Goal: Transaction & Acquisition: Purchase product/service

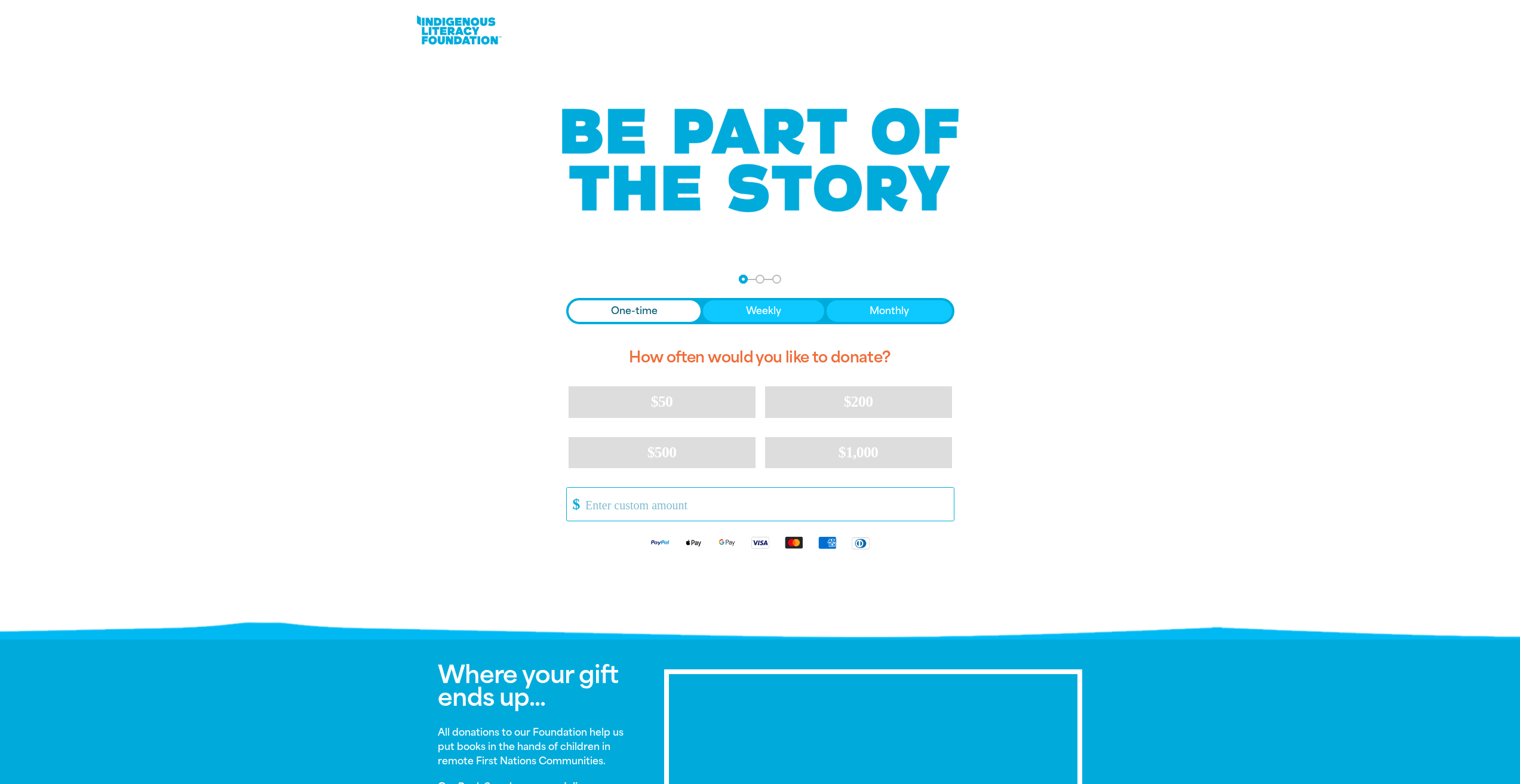
click at [658, 512] on input "Other Amount" at bounding box center [765, 504] width 377 height 32
click at [636, 316] on span "One-time" at bounding box center [634, 311] width 46 height 15
click at [618, 506] on input "Other Amount" at bounding box center [765, 504] width 377 height 32
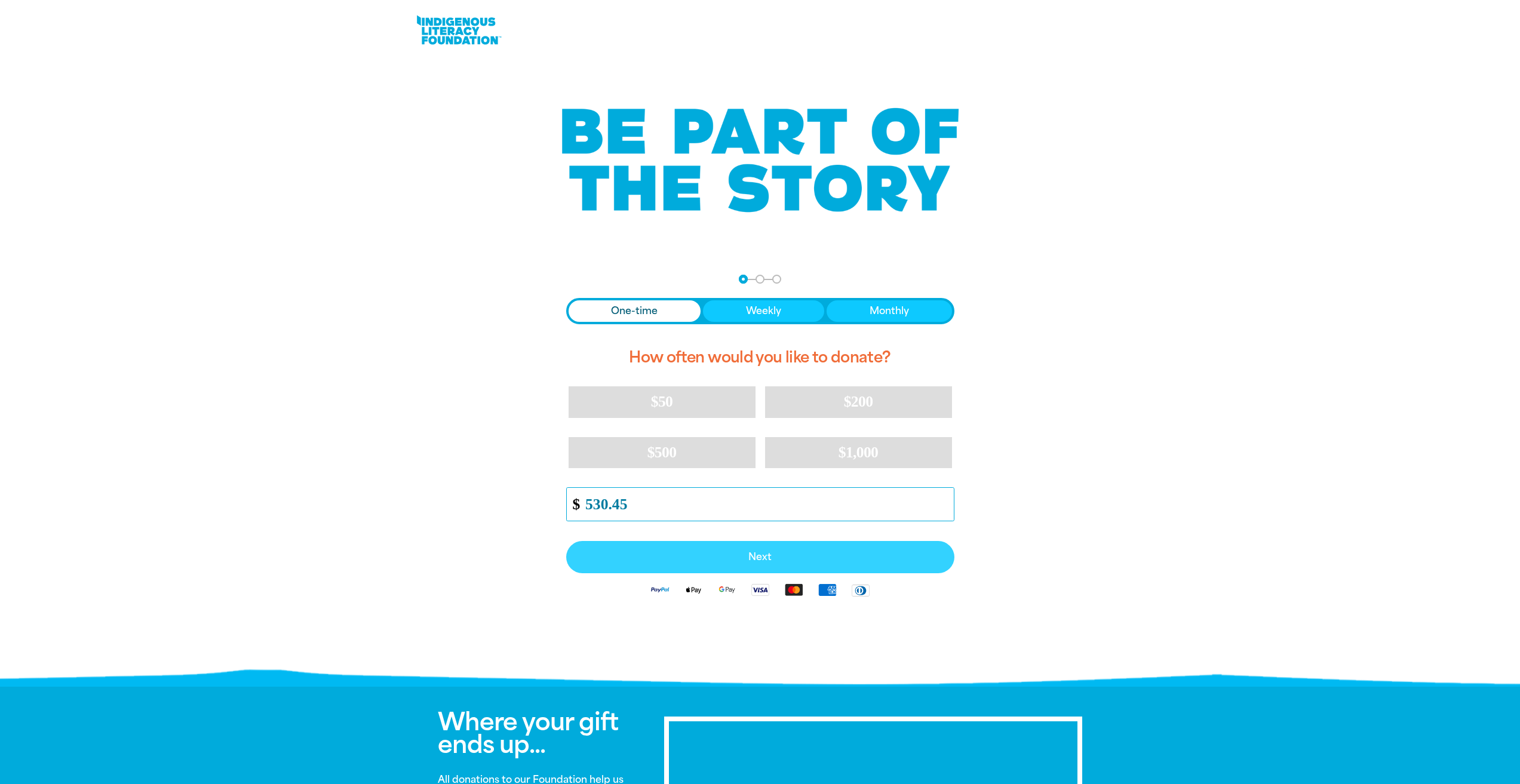
type input "530.45"
click at [819, 567] on button "Next" at bounding box center [760, 557] width 389 height 32
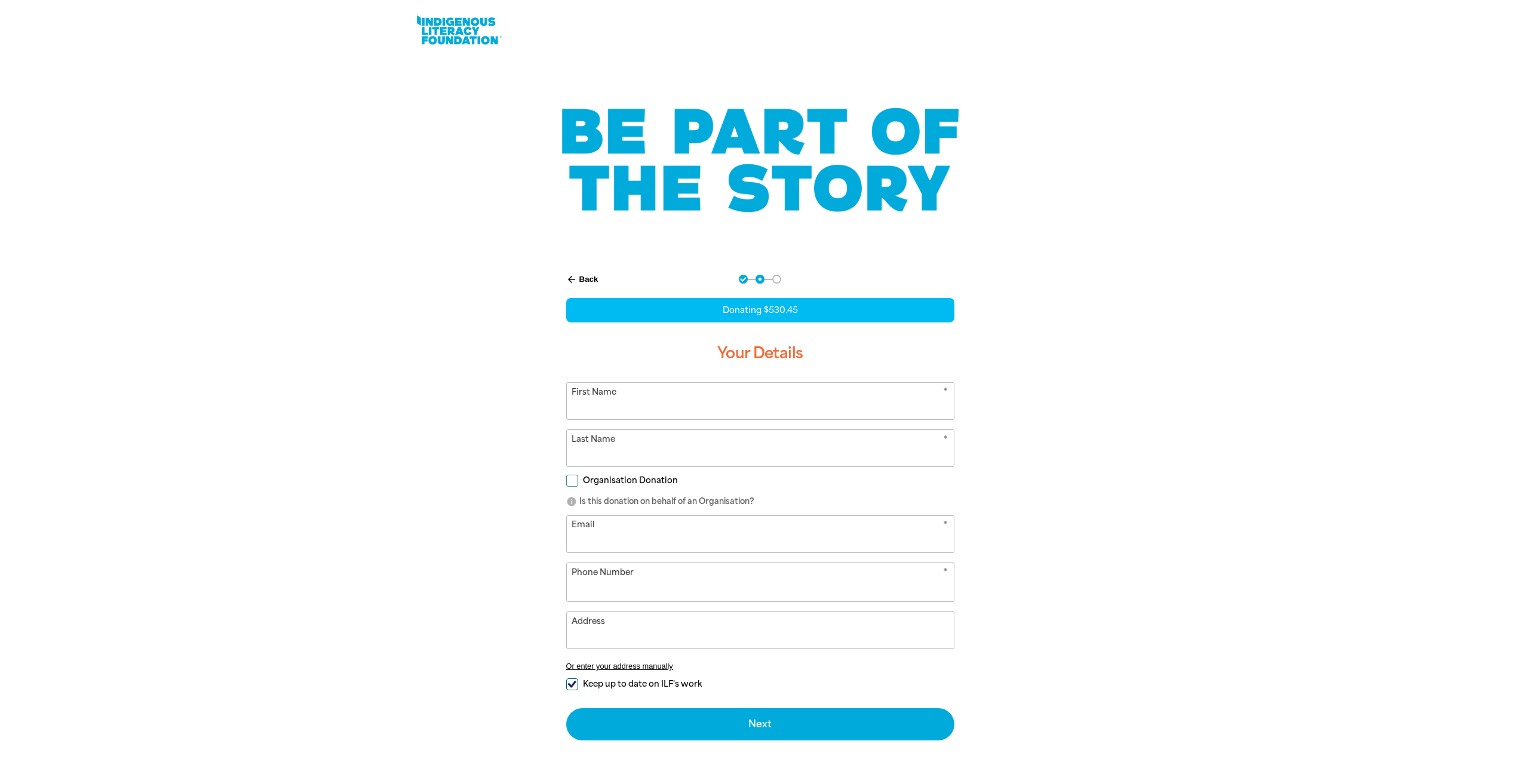
select select "AU"
click at [638, 413] on input "First Name" at bounding box center [760, 400] width 388 height 36
type input "[PERSON_NAME]"
type input "Deep"
type input "[EMAIL_ADDRESS][DOMAIN_NAME]"
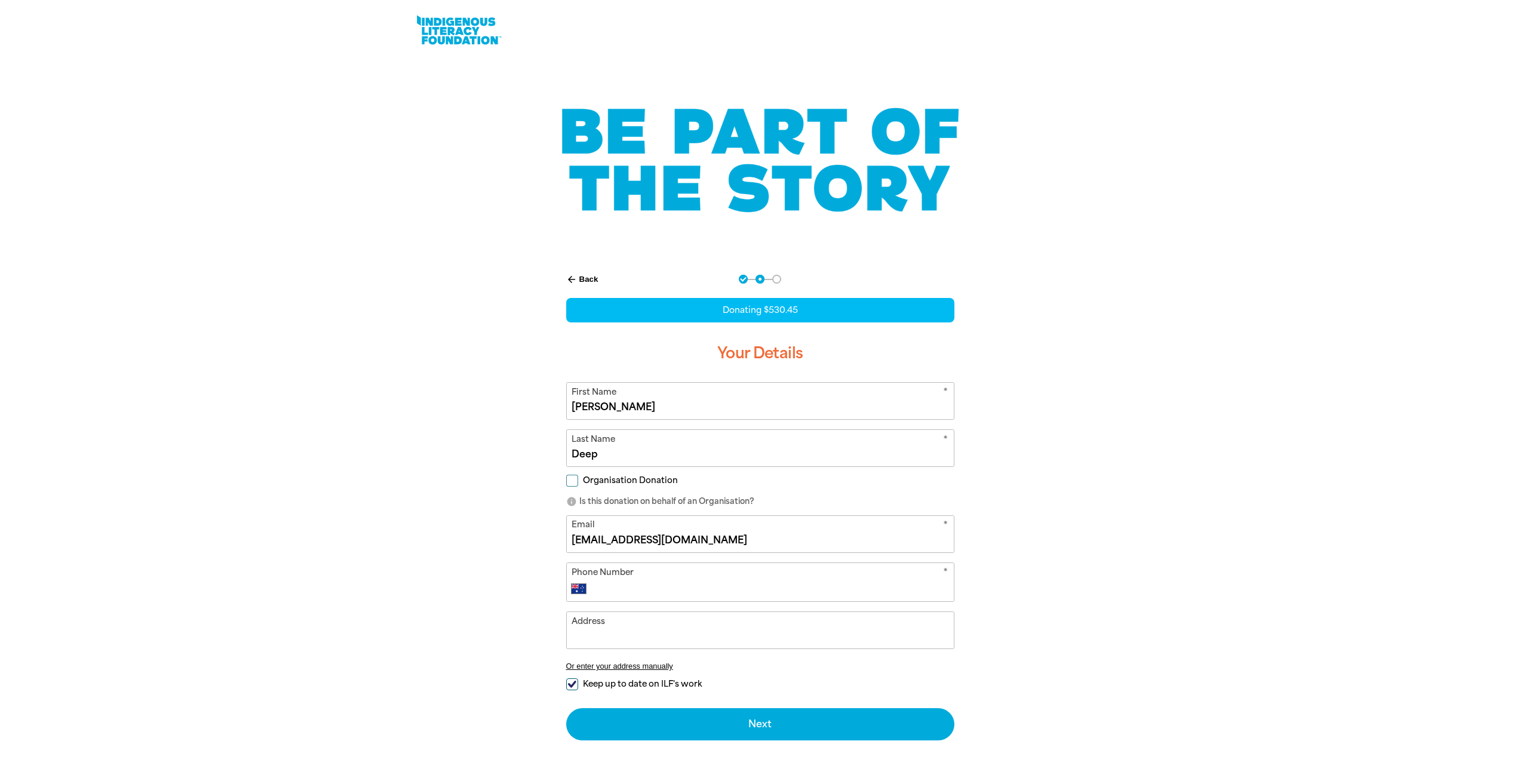
type input "[PHONE_NUMBER]"
type input "[GEOGRAPHIC_DATA], [PERSON_NAME][GEOGRAPHIC_DATA]"
click at [573, 481] on input "Organisation Donation" at bounding box center [573, 481] width 12 height 12
checkbox input "true"
select select "AU"
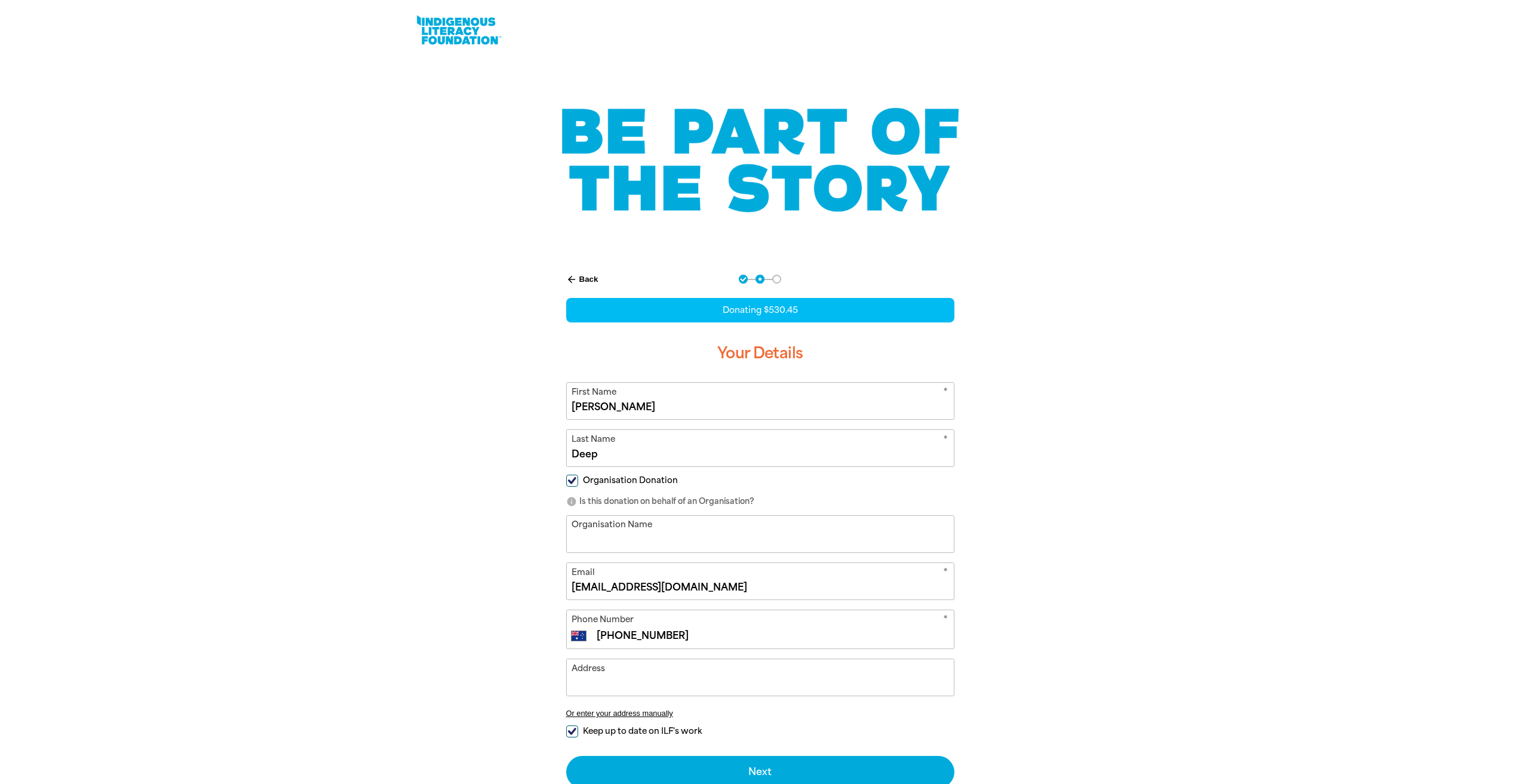
scroll to position [119, 0]
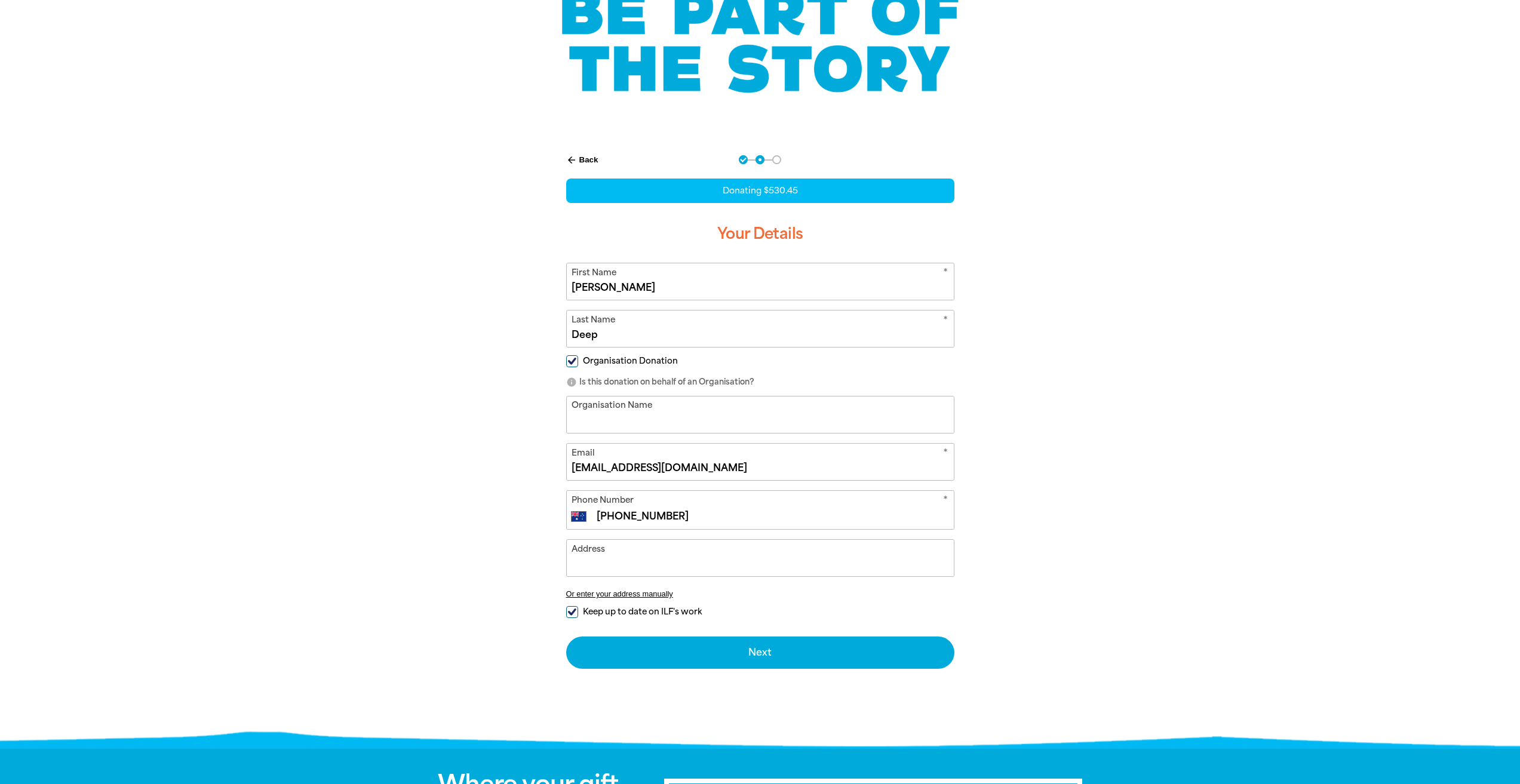
click at [619, 416] on input "Organisation Name" at bounding box center [760, 414] width 388 height 36
type input "[GEOGRAPHIC_DATA] [GEOGRAPHIC_DATA]"
type input "[PHONE_NUMBER]"
type input "[GEOGRAPHIC_DATA], [PERSON_NAME][GEOGRAPHIC_DATA]"
type input "[PHONE_NUMBER]"
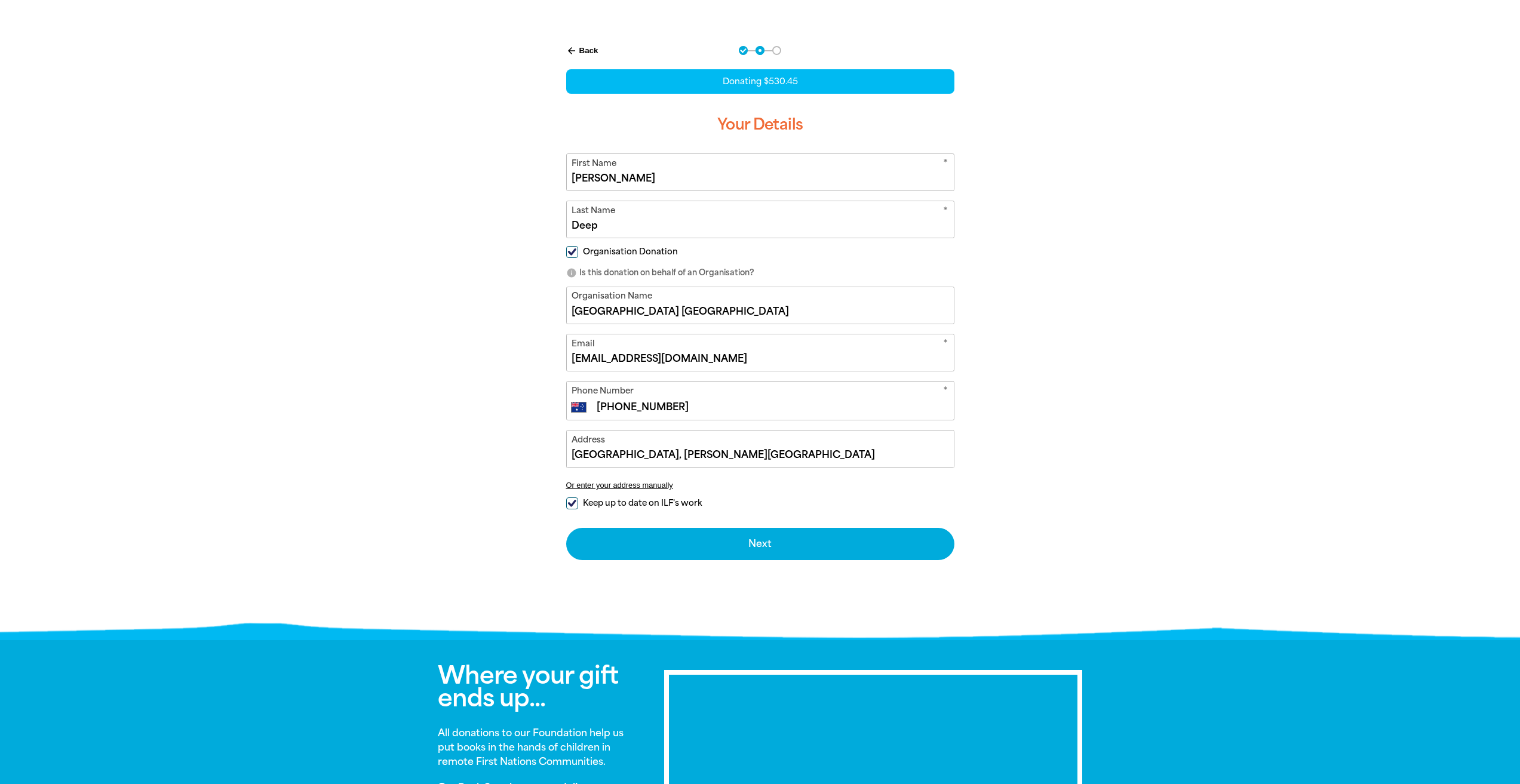
scroll to position [239, 0]
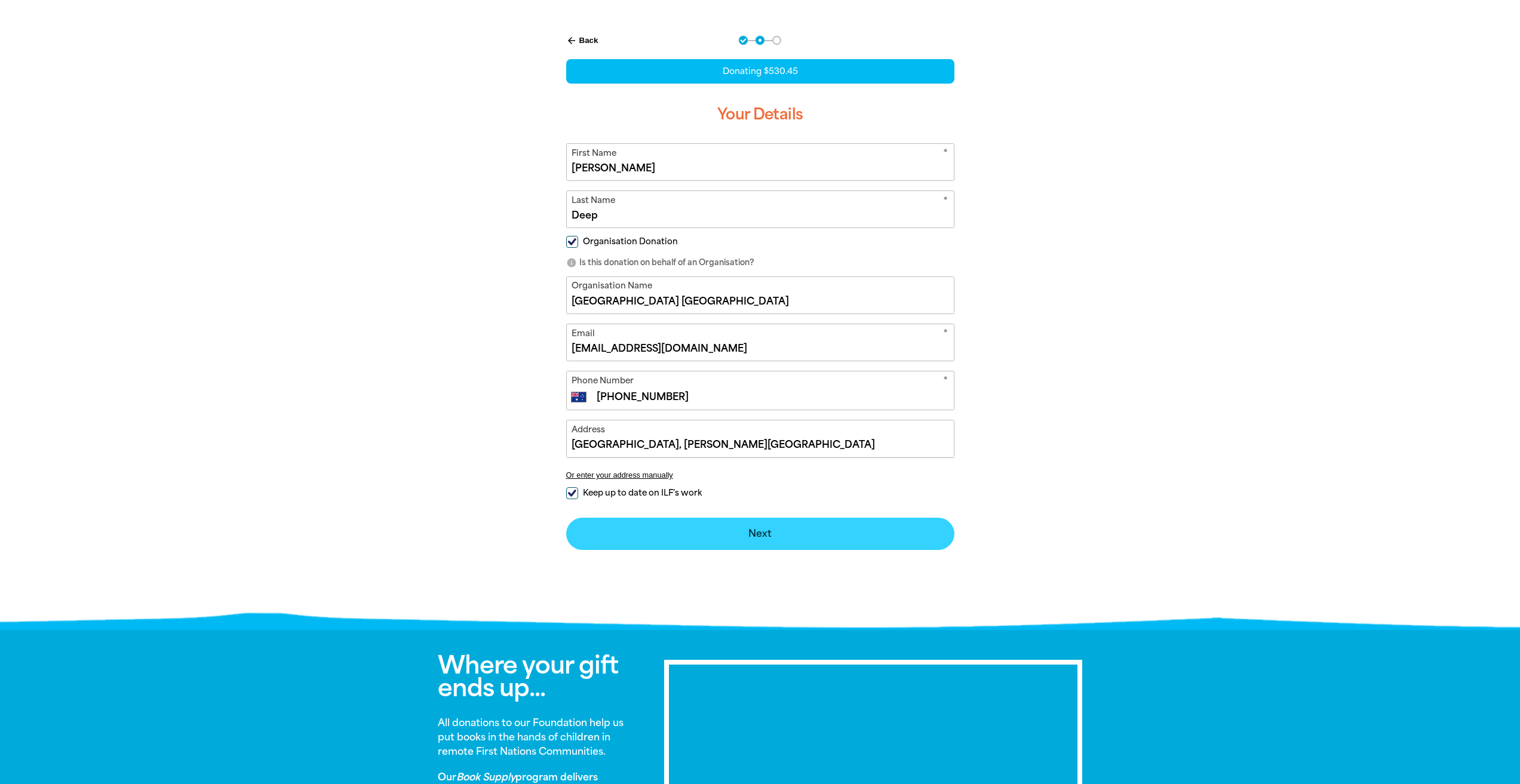
click at [772, 541] on button "Next chevron_right" at bounding box center [760, 533] width 389 height 32
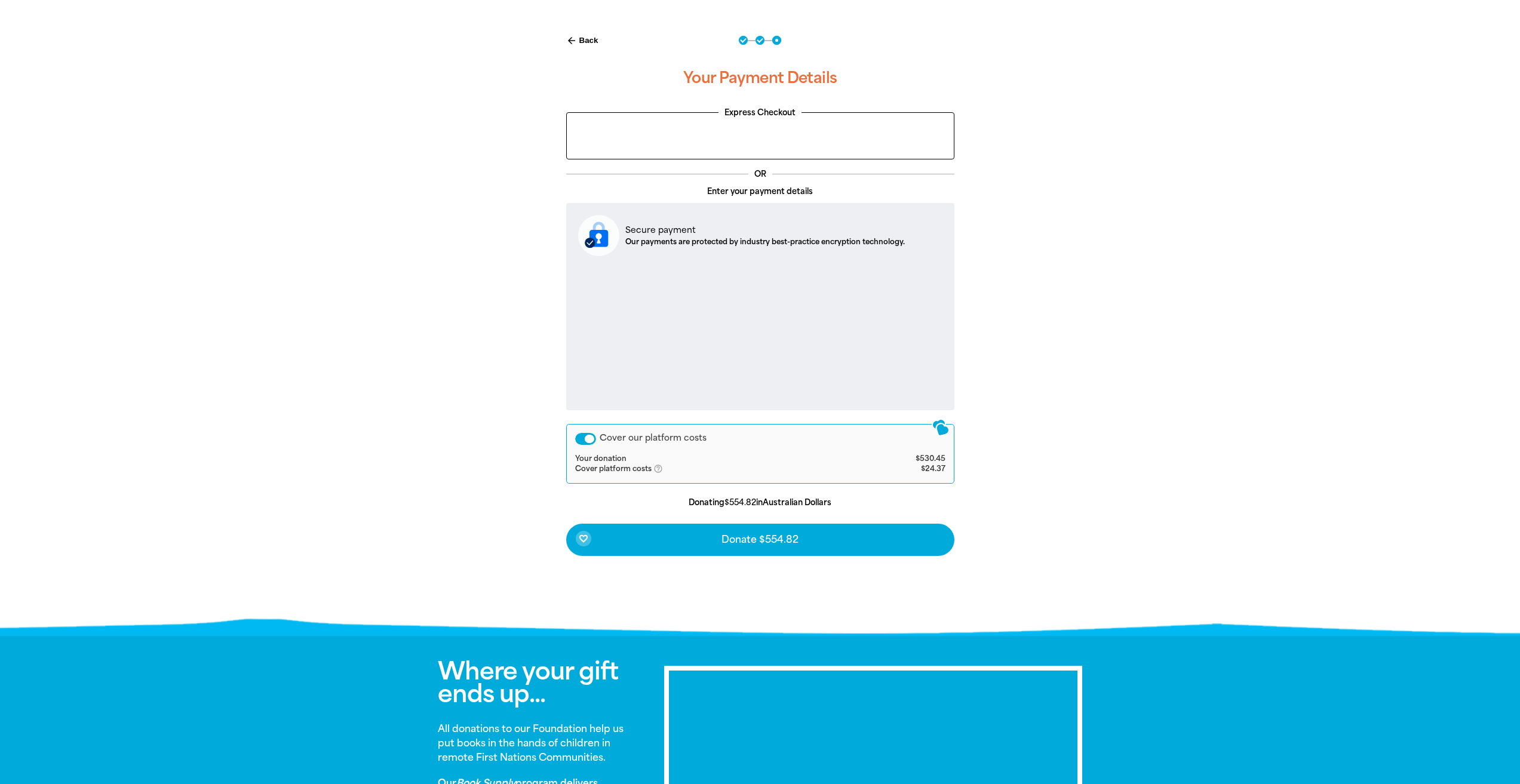
drag, startPoint x: 590, startPoint y: 440, endPoint x: 551, endPoint y: 438, distance: 39.1
click at [552, 438] on div "arrow_back Back Step 1 Step 2 Step 3 Your Payment Details Express Checkout OR E…" at bounding box center [760, 295] width 418 height 550
drag, startPoint x: 589, startPoint y: 441, endPoint x: 576, endPoint y: 439, distance: 13.2
click at [576, 439] on div "Cover our platform costs" at bounding box center [585, 439] width 21 height 12
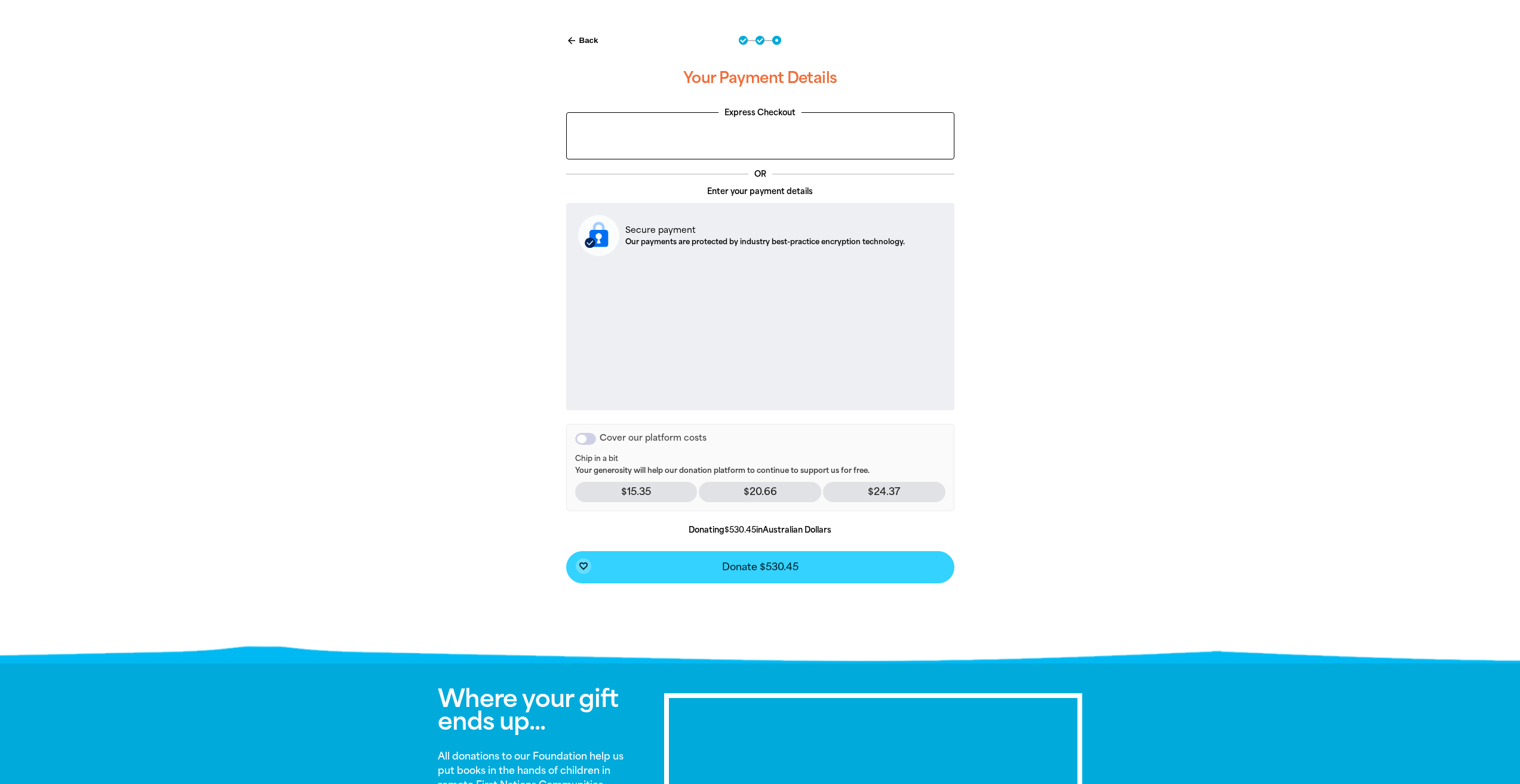
click at [807, 571] on button "favorite_border Donate $530.45" at bounding box center [760, 568] width 389 height 32
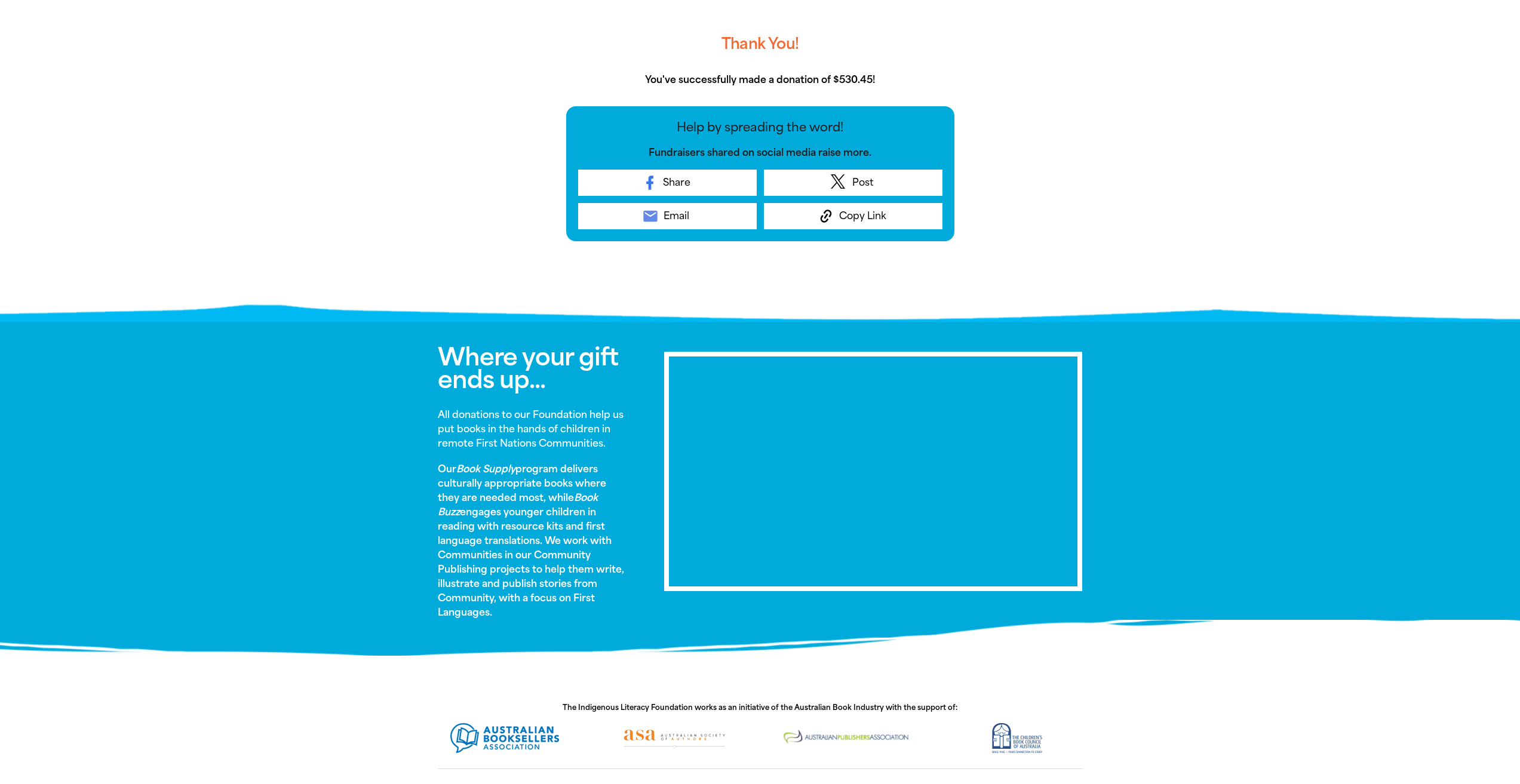
scroll to position [397, 0]
